Goal: Task Accomplishment & Management: Manage account settings

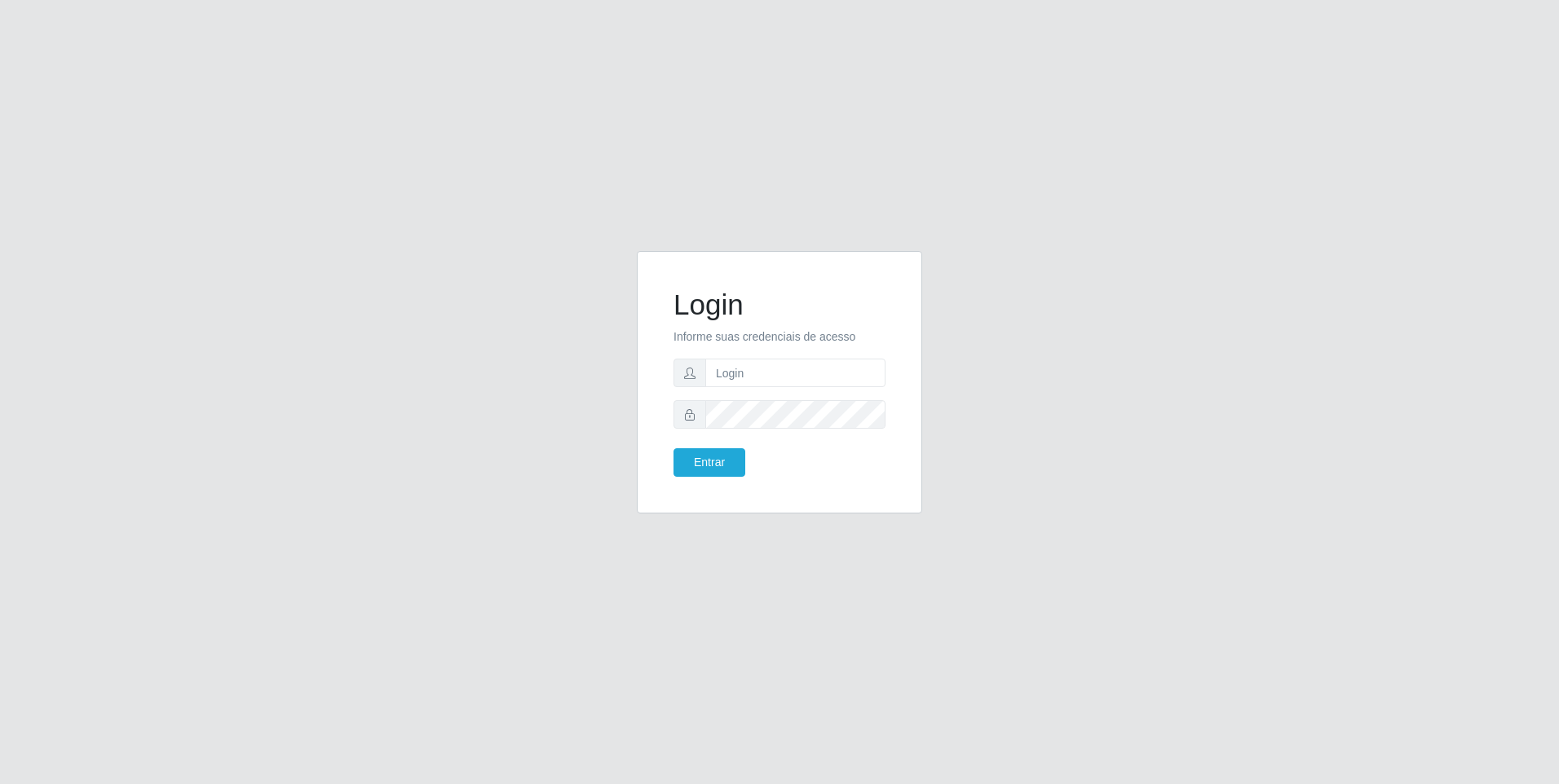
drag, startPoint x: 683, startPoint y: 351, endPoint x: 700, endPoint y: 358, distance: 18.4
click at [695, 356] on form "Login Informe suas credenciais de acesso Entrar" at bounding box center [780, 382] width 212 height 189
click at [712, 358] on form "Login Informe suas credenciais de acesso Entrar" at bounding box center [780, 382] width 212 height 189
click at [719, 359] on input "text" at bounding box center [795, 372] width 180 height 29
click at [731, 376] on input "text" at bounding box center [795, 372] width 180 height 29
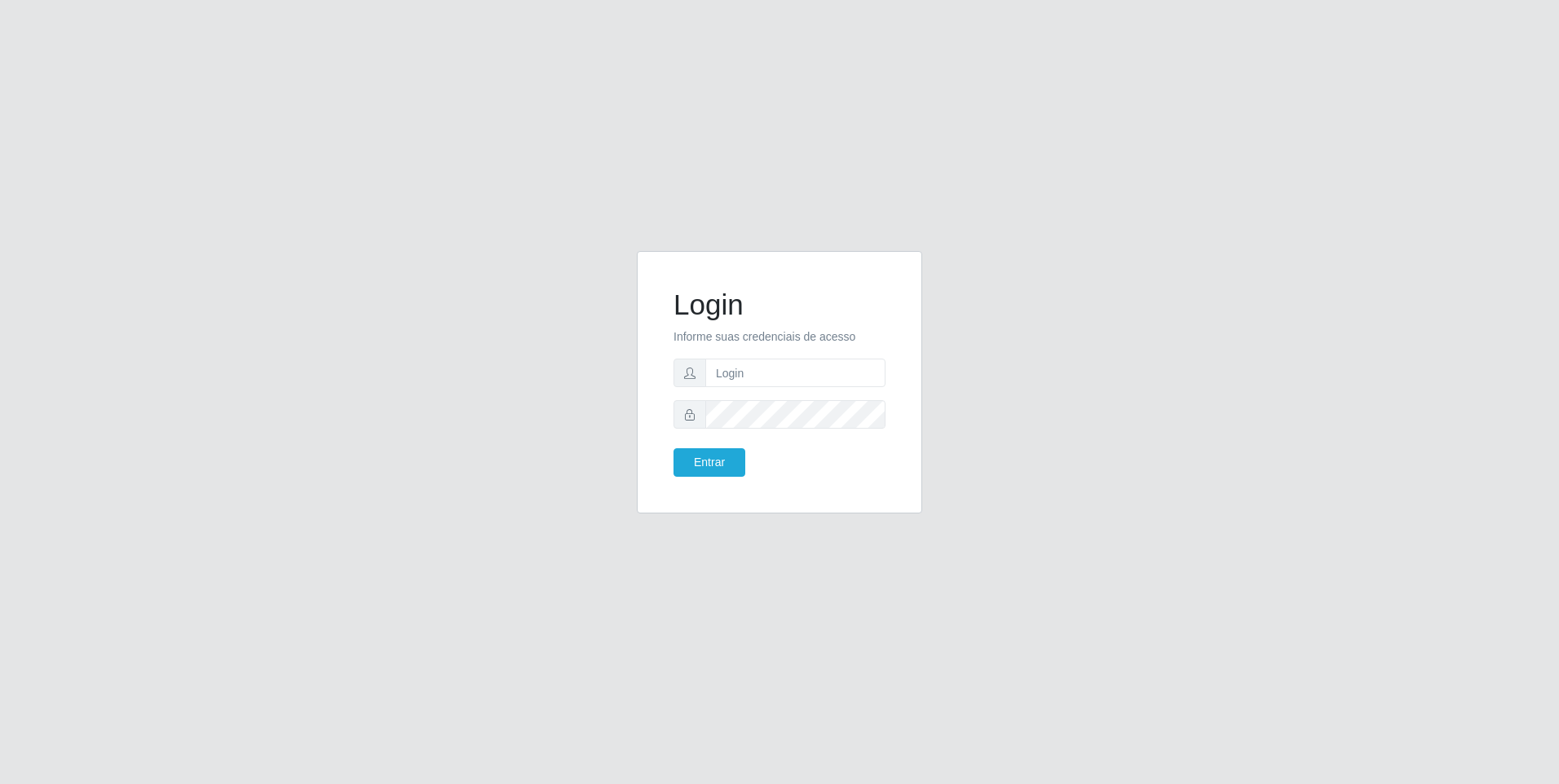
drag, startPoint x: 240, startPoint y: 318, endPoint x: 234, endPoint y: 276, distance: 42.4
click at [240, 317] on div "Login Informe suas credenciais de acesso Entrar" at bounding box center [780, 392] width 1559 height 784
click at [750, 381] on input "text" at bounding box center [795, 372] width 180 height 29
type input "emily.costa"
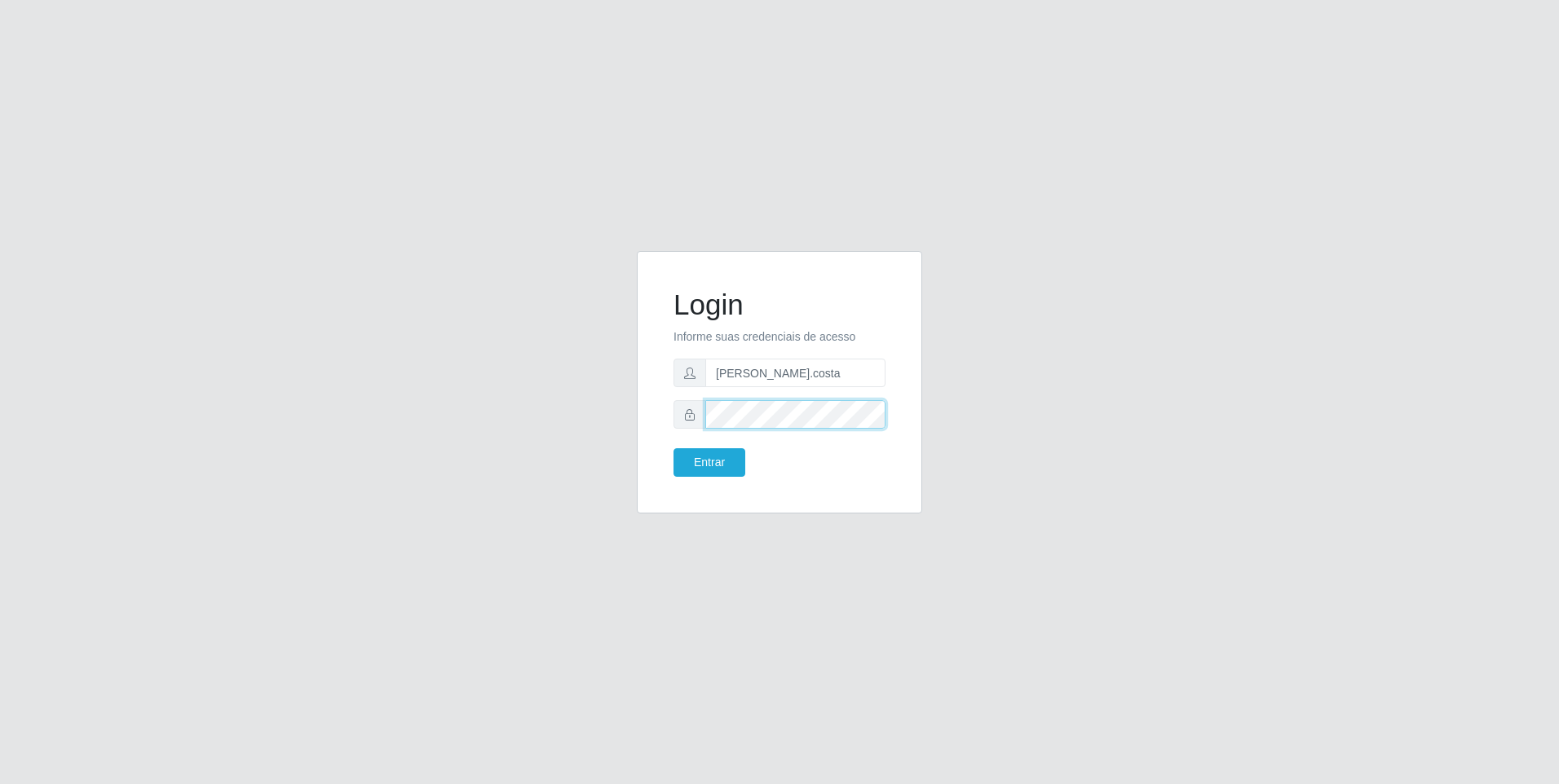
click at [674, 448] on button "Entrar" at bounding box center [710, 462] width 72 height 29
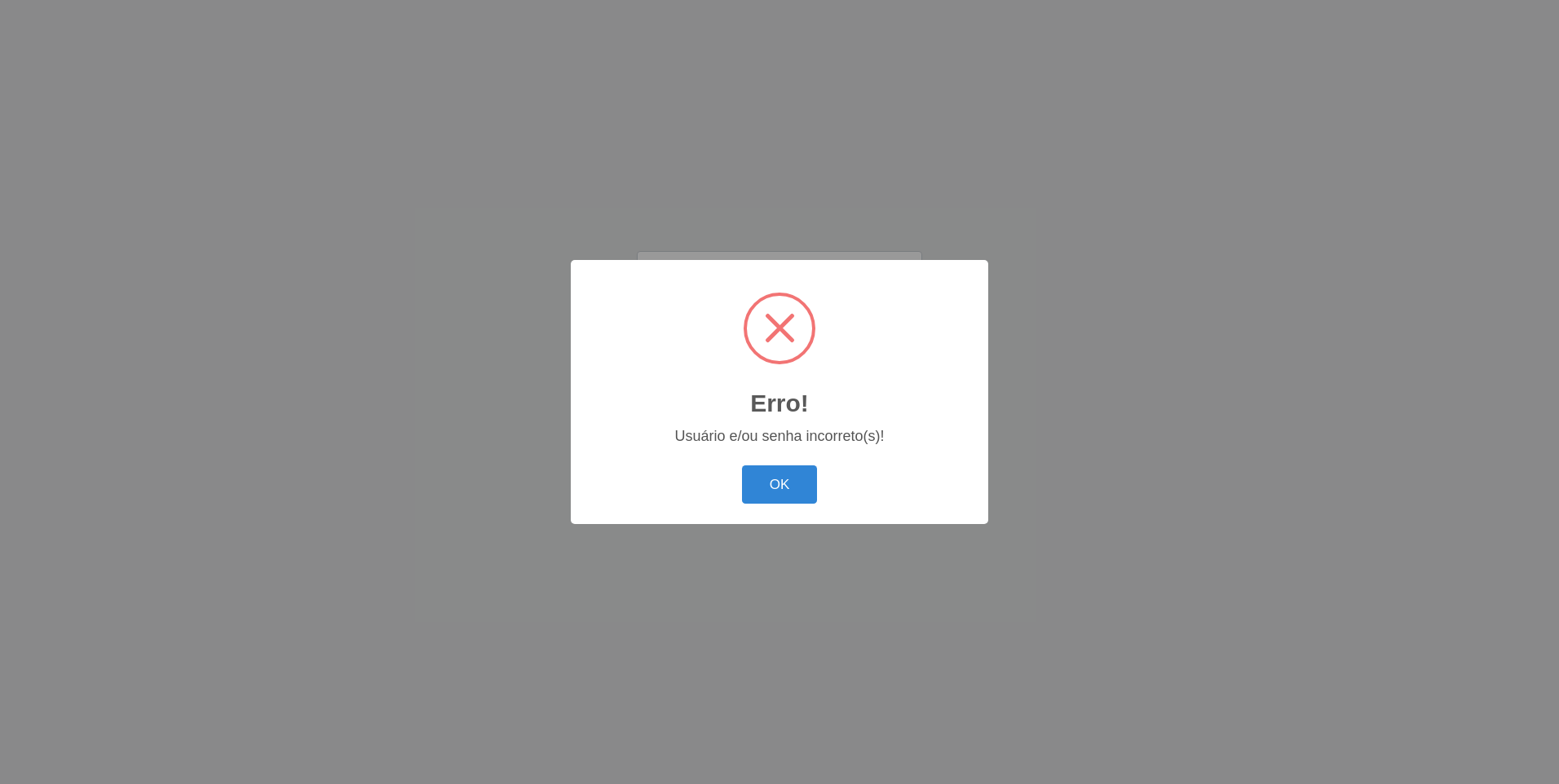
click at [742, 466] on button "OK" at bounding box center [780, 484] width 76 height 38
